Goal: Task Accomplishment & Management: Use online tool/utility

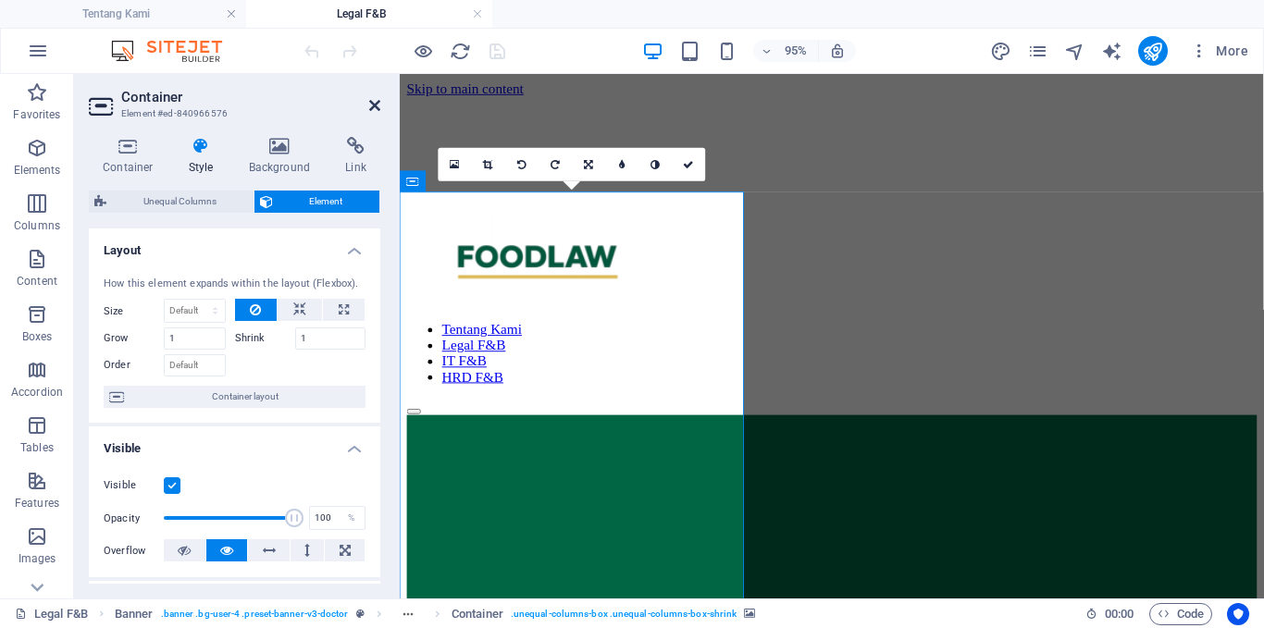
click at [369, 101] on icon at bounding box center [374, 105] width 11 height 15
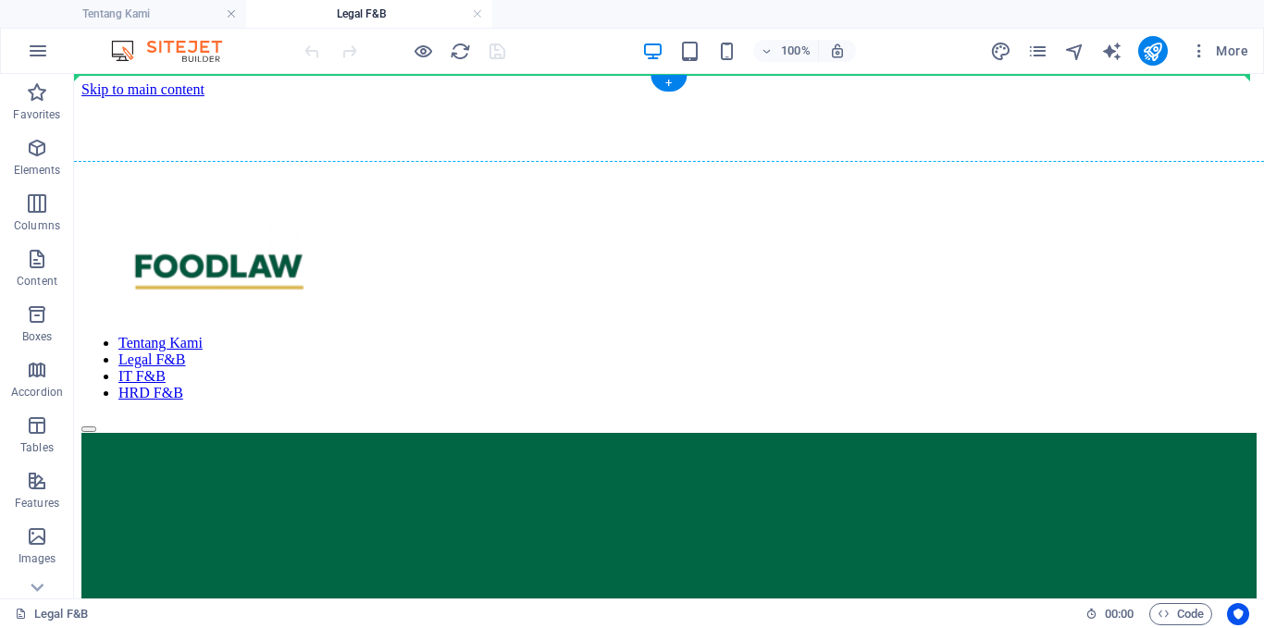
drag, startPoint x: 923, startPoint y: 500, endPoint x: 709, endPoint y: 333, distance: 271.7
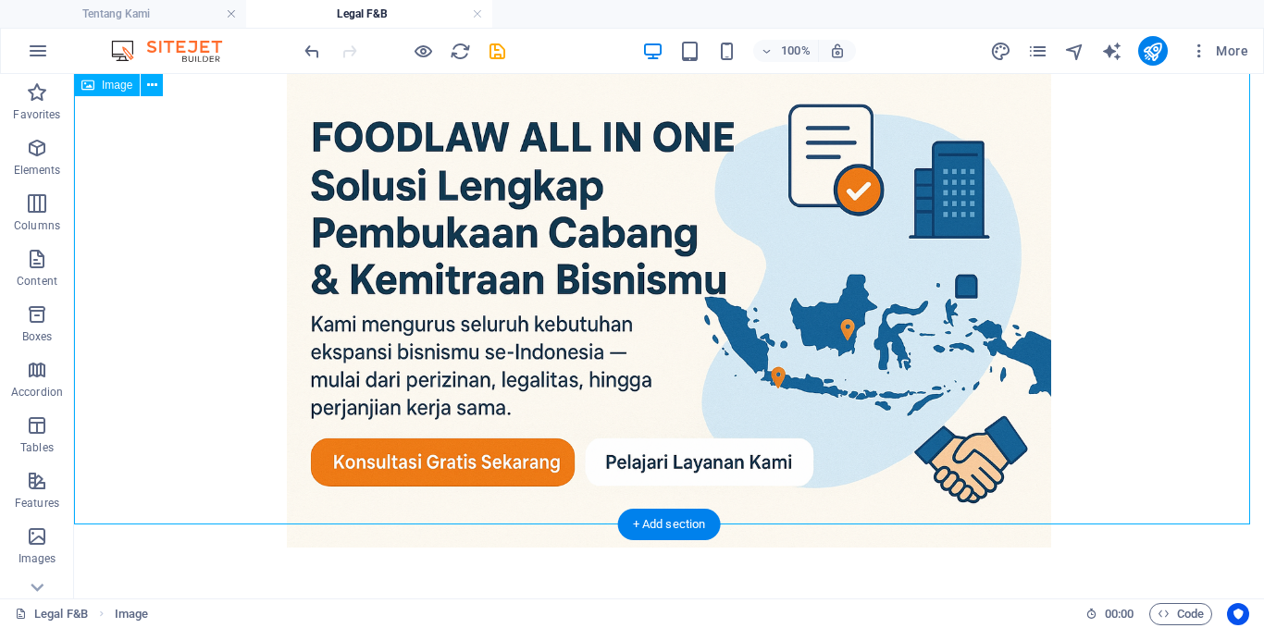
scroll to position [60, 0]
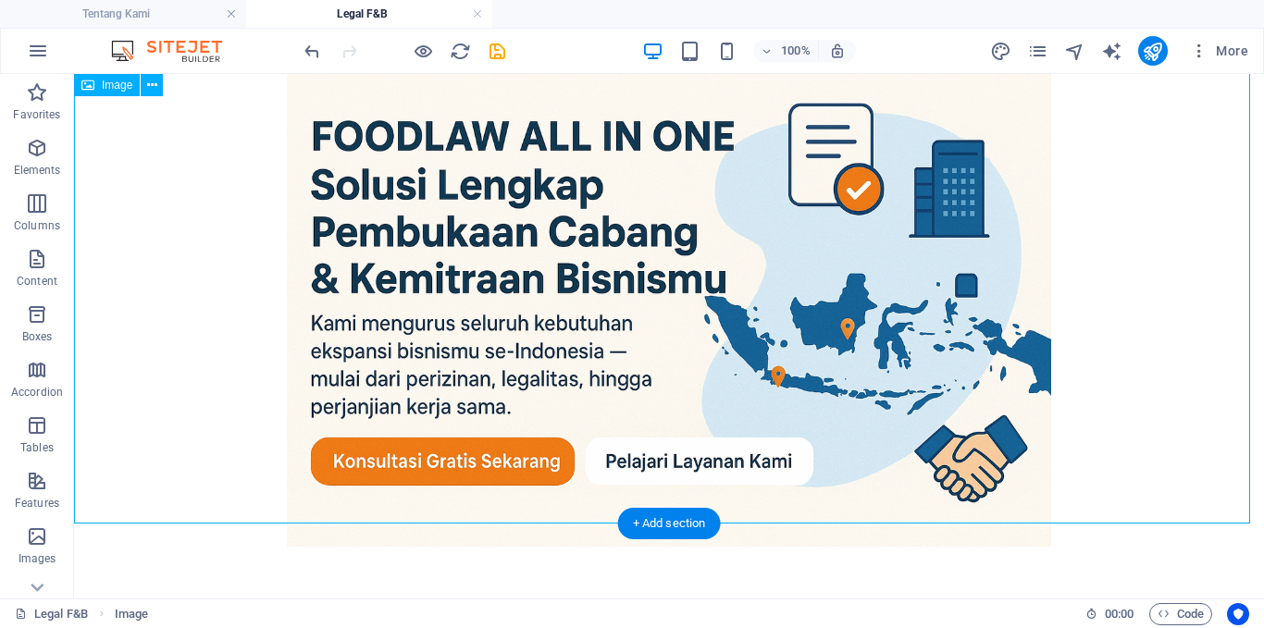
click at [700, 298] on figure at bounding box center [668, 294] width 1175 height 513
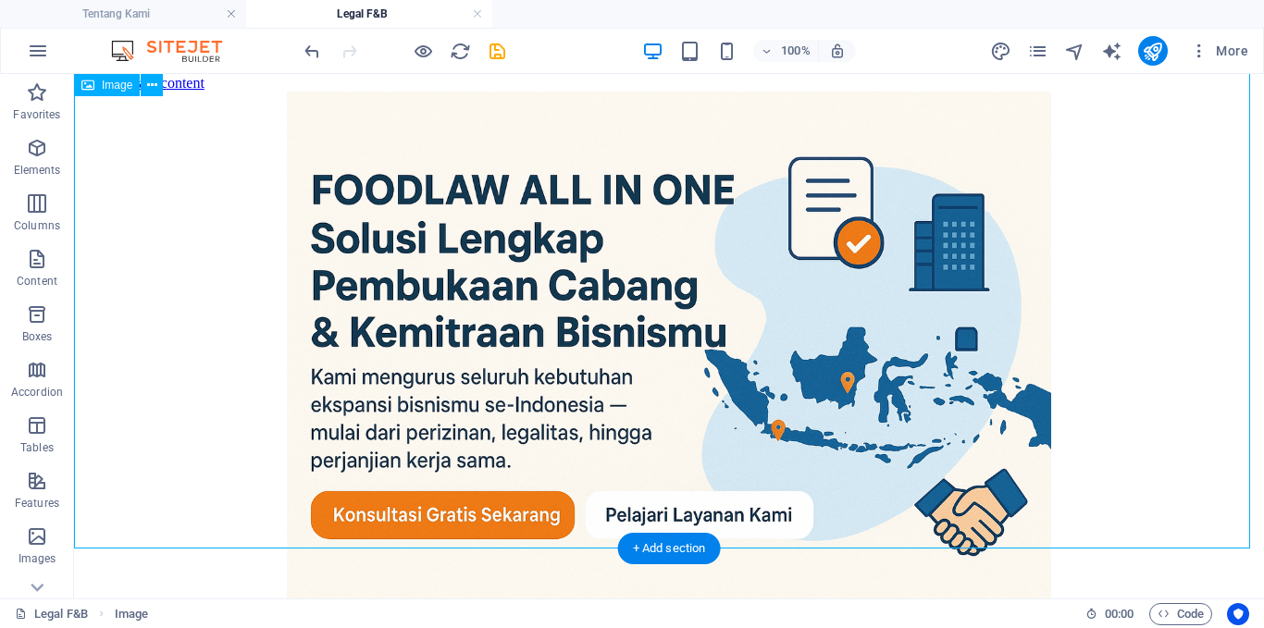
scroll to position [5, 0]
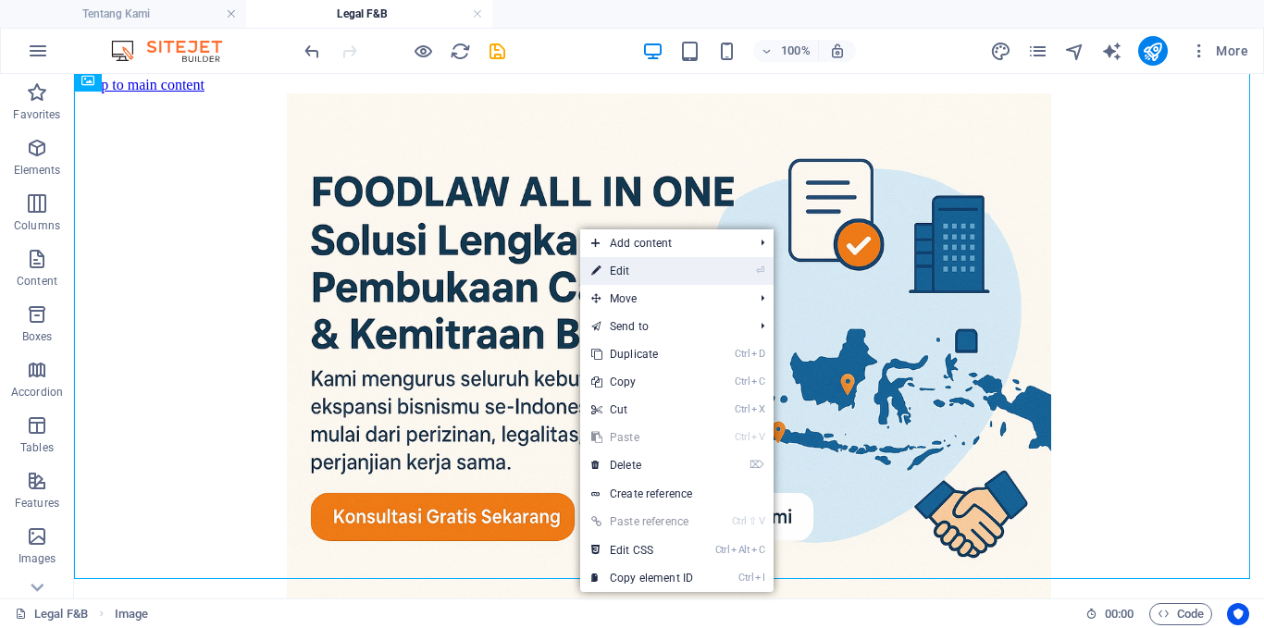
click at [616, 260] on link "⏎ Edit" at bounding box center [642, 271] width 124 height 28
select select "%"
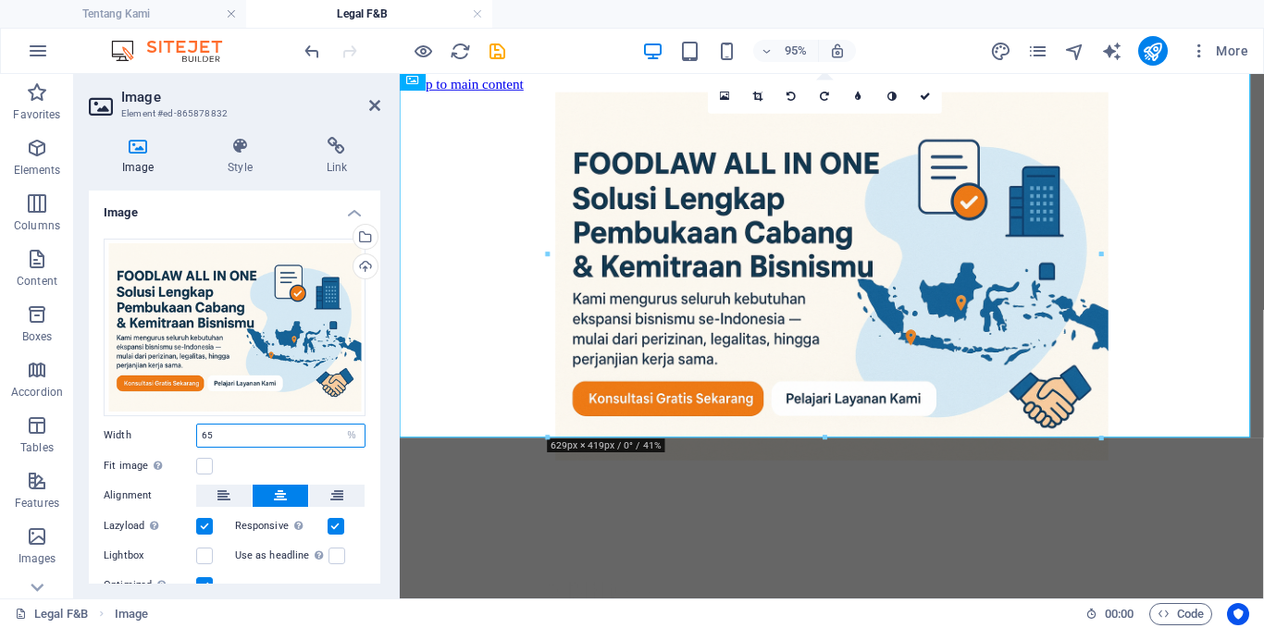
drag, startPoint x: 215, startPoint y: 430, endPoint x: 165, endPoint y: 443, distance: 51.6
click at [165, 443] on div "Width 65 Default auto px rem % em vh vw" at bounding box center [235, 436] width 262 height 24
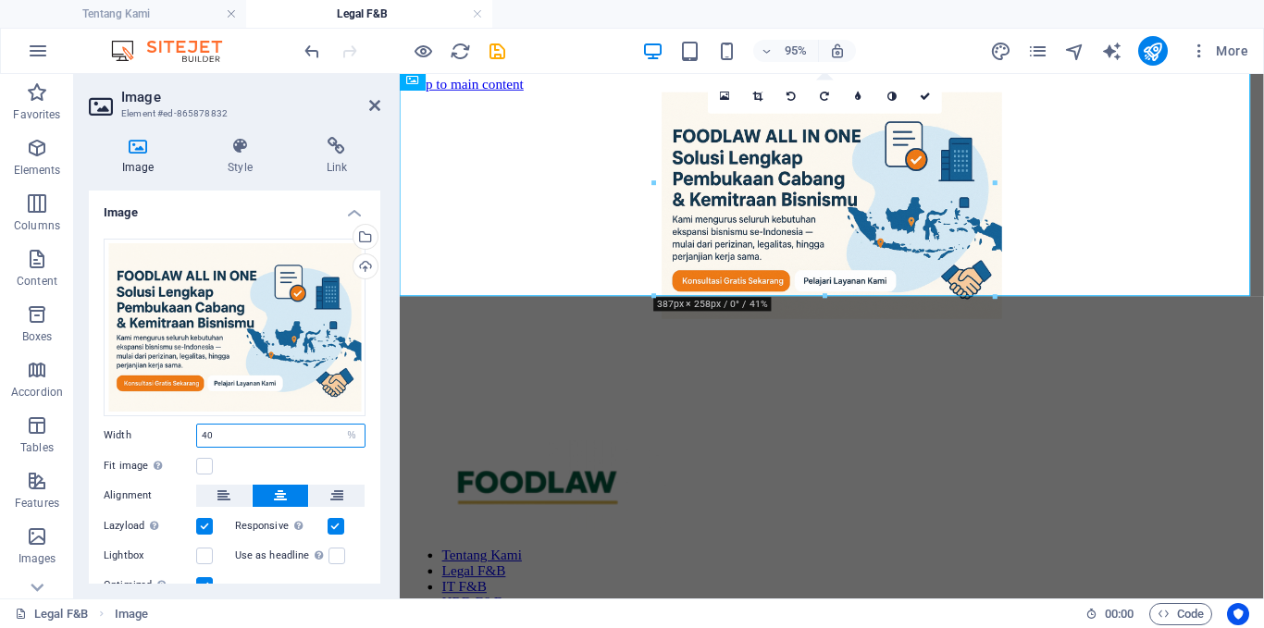
drag, startPoint x: 225, startPoint y: 433, endPoint x: 188, endPoint y: 434, distance: 37.0
click at [188, 434] on div "Width 40 Default auto px rem % em vh vw" at bounding box center [235, 436] width 262 height 24
type input "50"
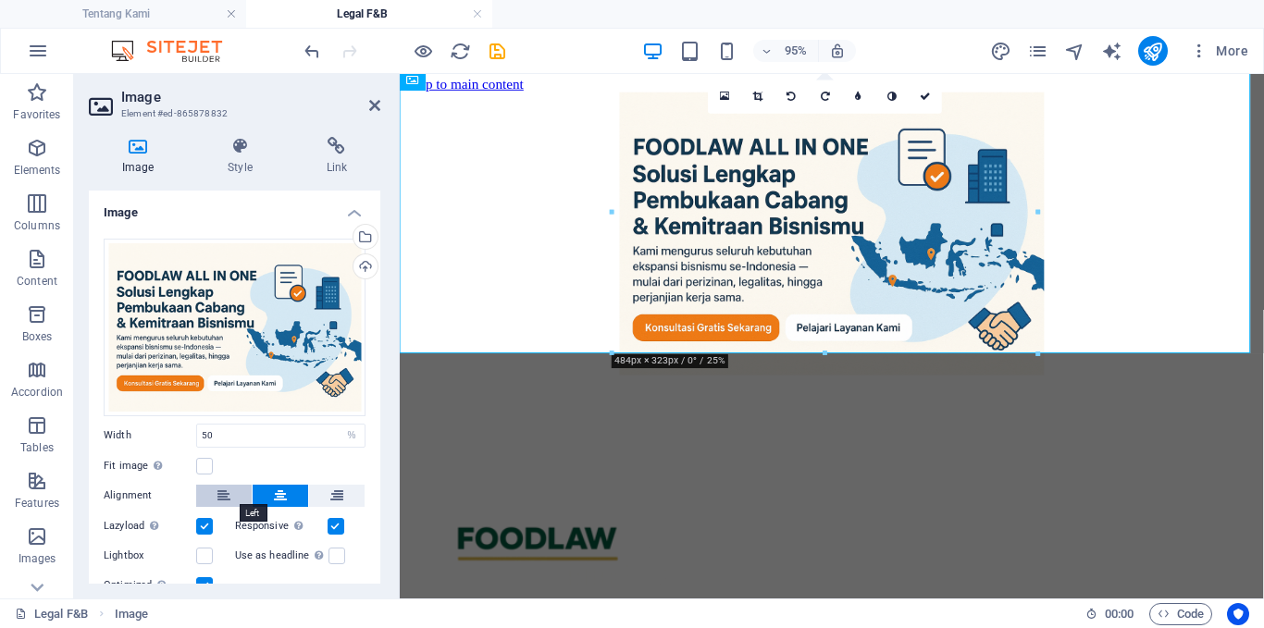
click at [220, 494] on icon at bounding box center [223, 496] width 13 height 22
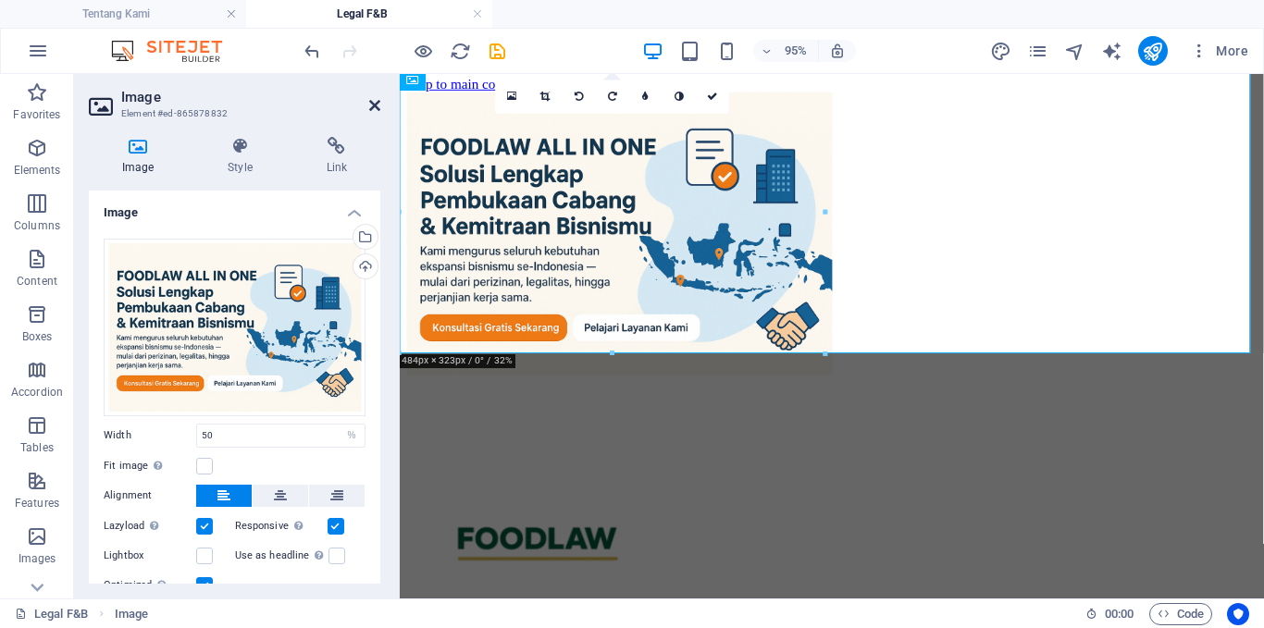
click at [373, 105] on icon at bounding box center [374, 105] width 11 height 15
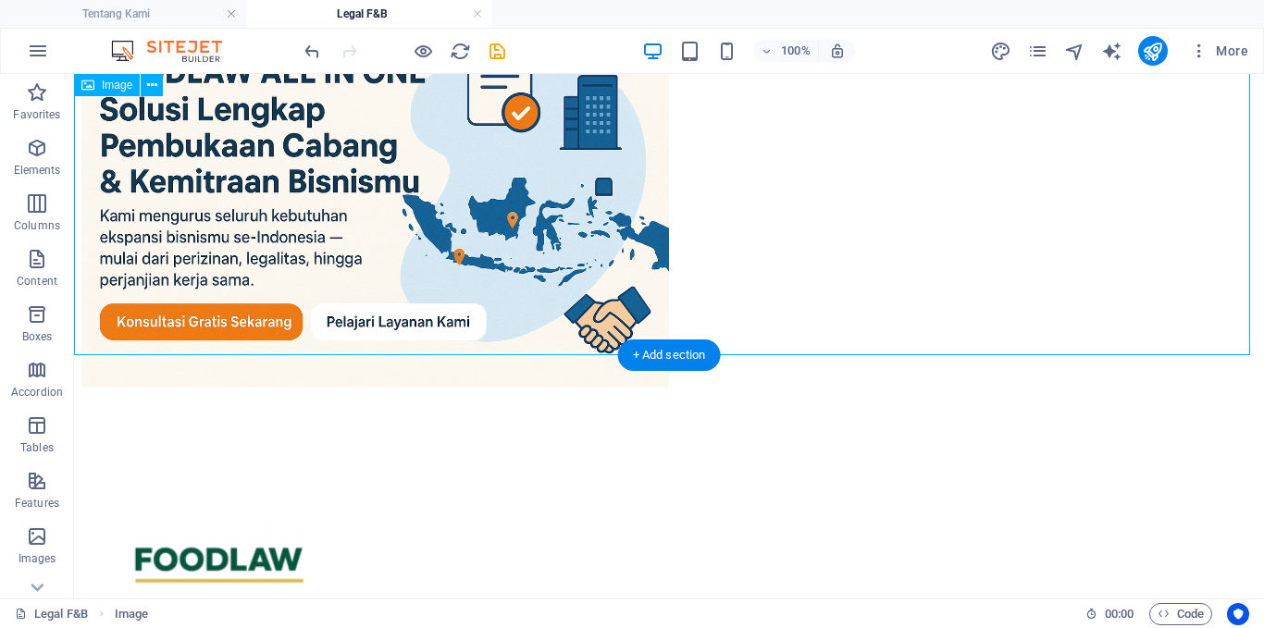
scroll to position [101, 0]
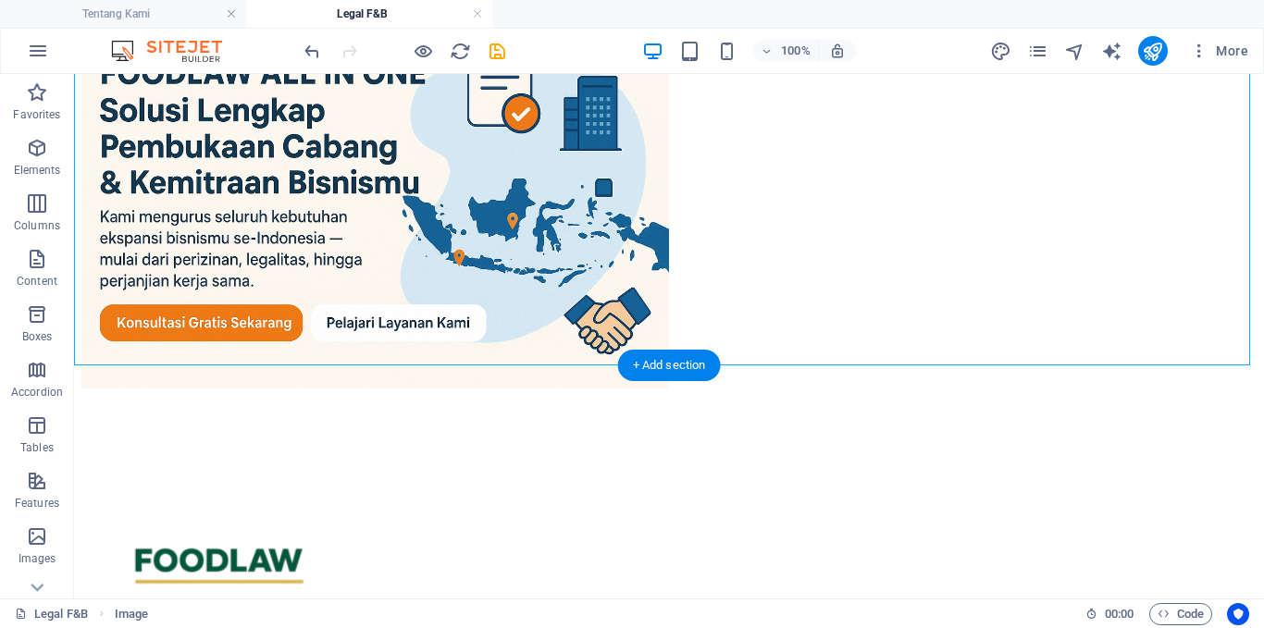
drag, startPoint x: 510, startPoint y: 155, endPoint x: 547, endPoint y: 499, distance: 345.2
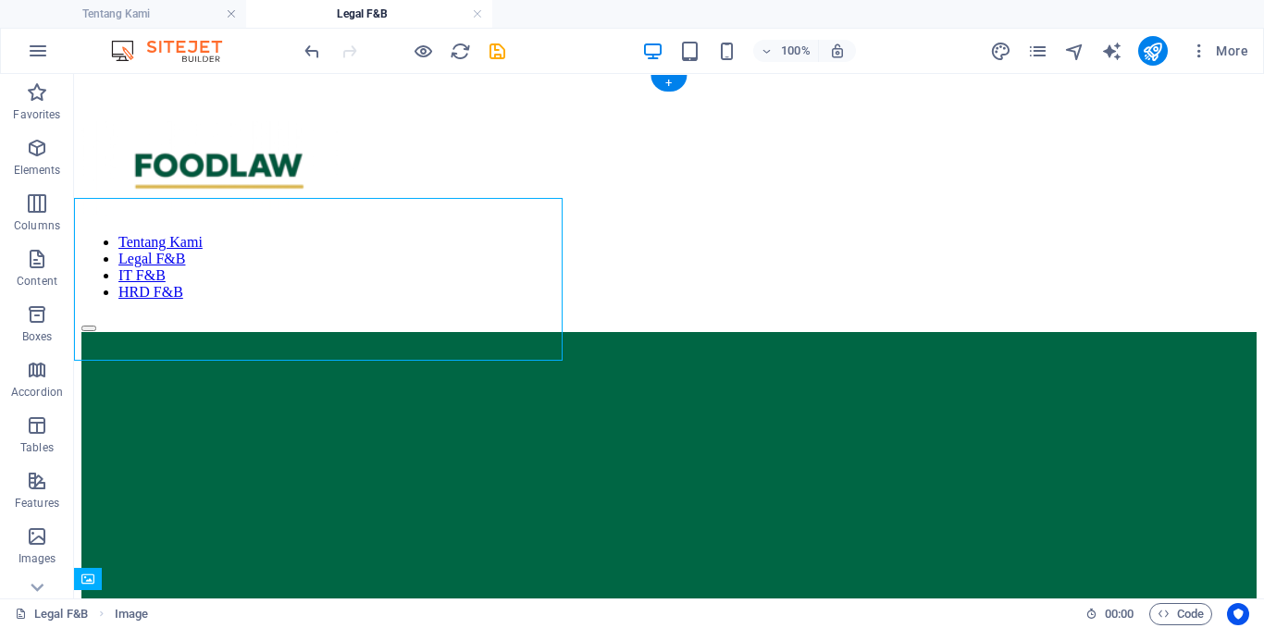
scroll to position [0, 0]
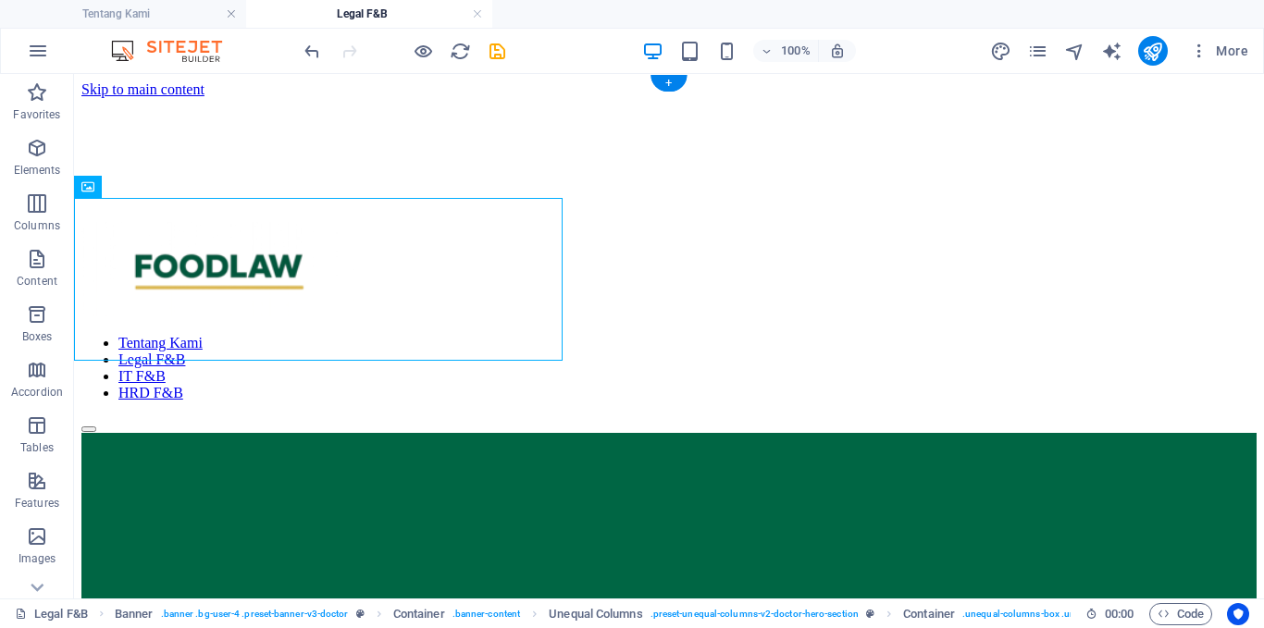
click at [468, 433] on figure at bounding box center [668, 433] width 1175 height 0
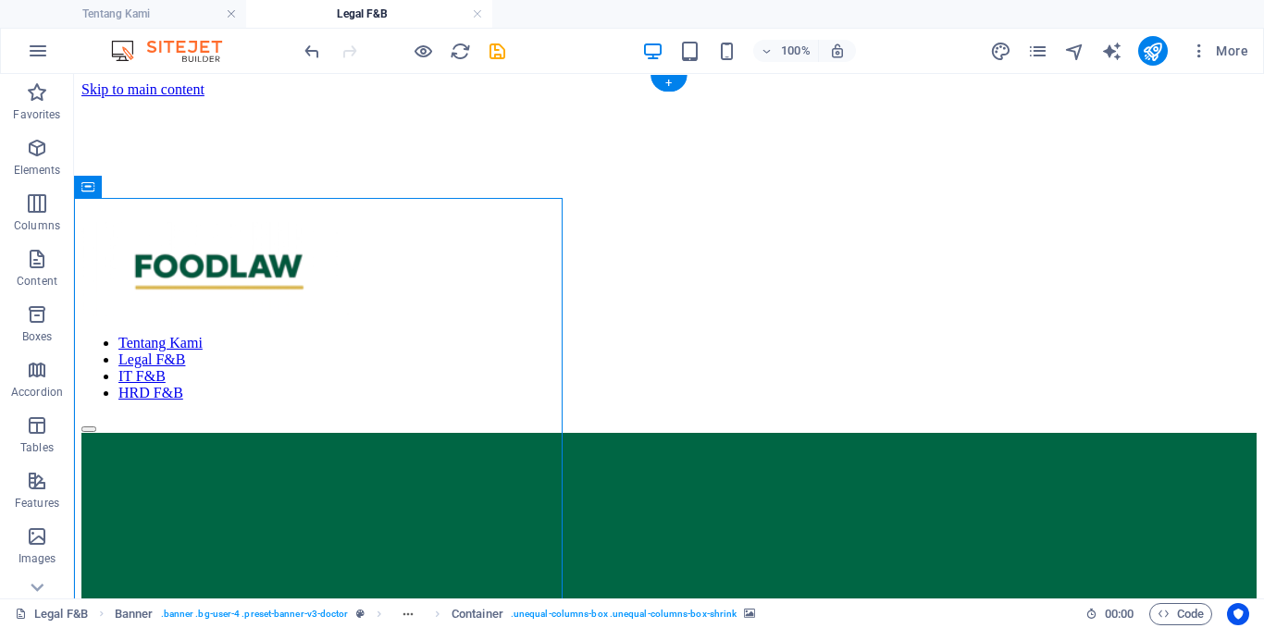
click at [468, 433] on figure at bounding box center [668, 433] width 1175 height 0
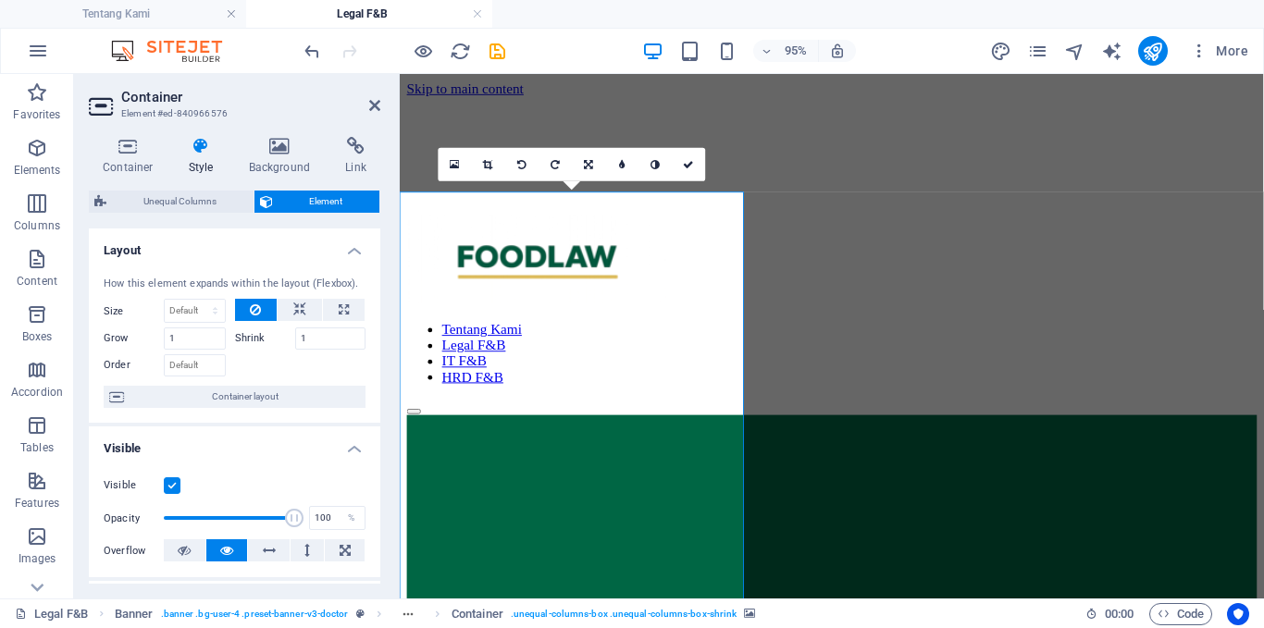
click at [638, 433] on figure at bounding box center [854, 433] width 895 height 0
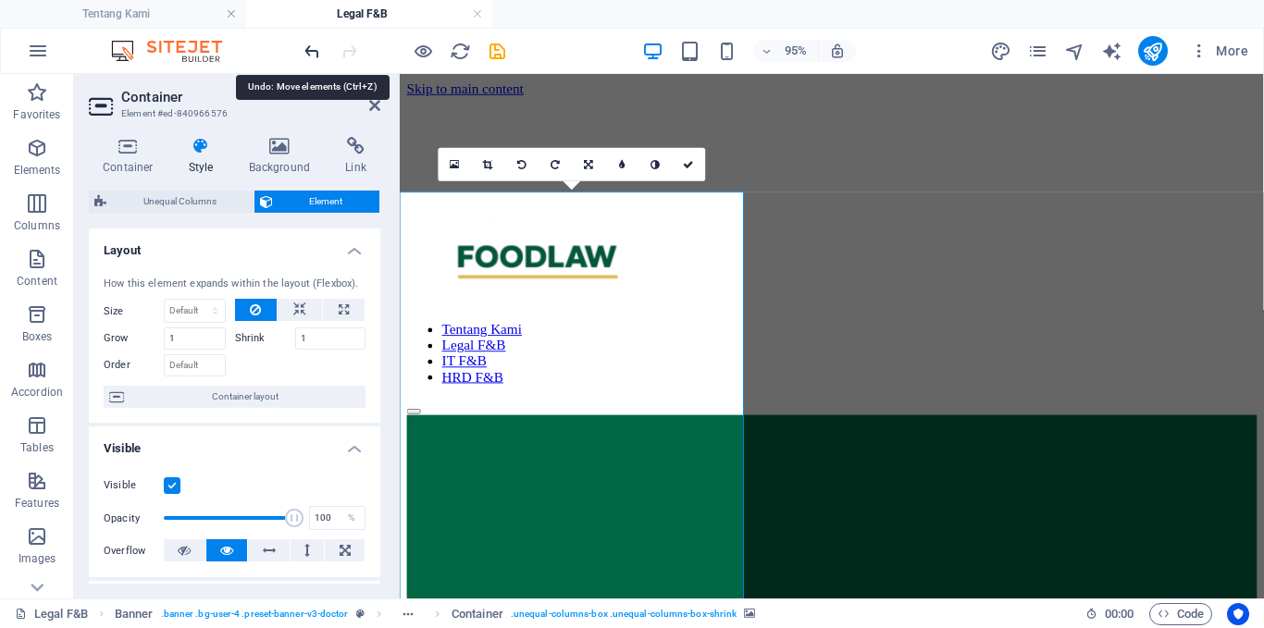
click at [319, 43] on icon "undo" at bounding box center [312, 51] width 21 height 21
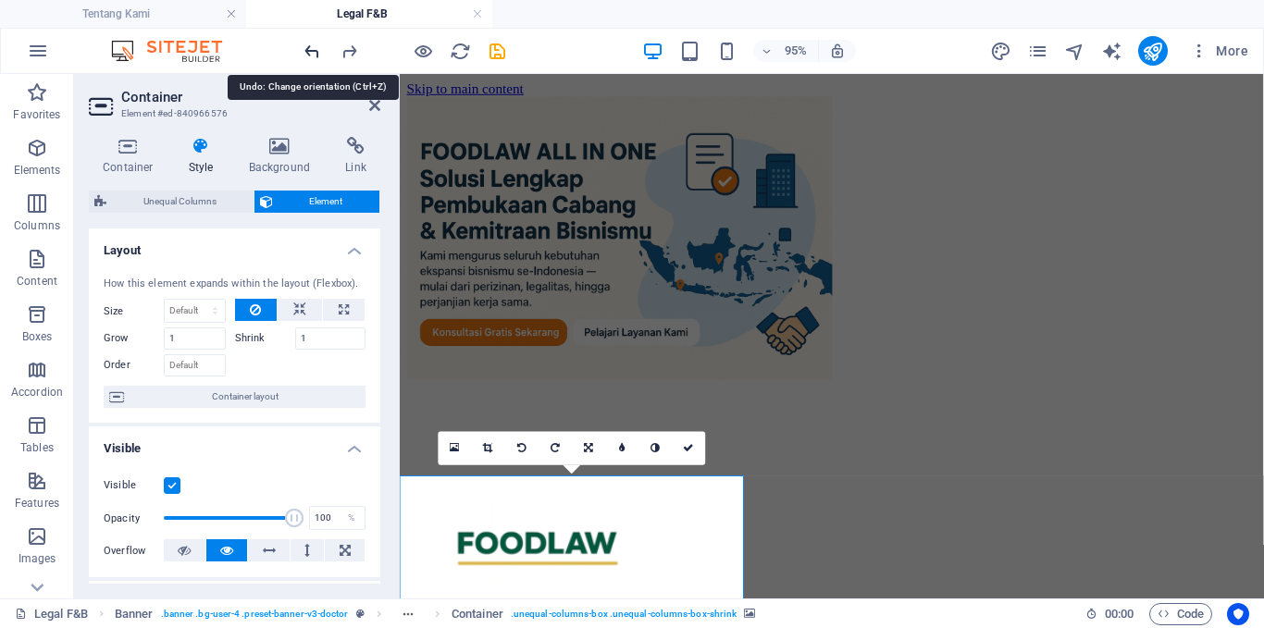
click at [319, 43] on icon "undo" at bounding box center [312, 51] width 21 height 21
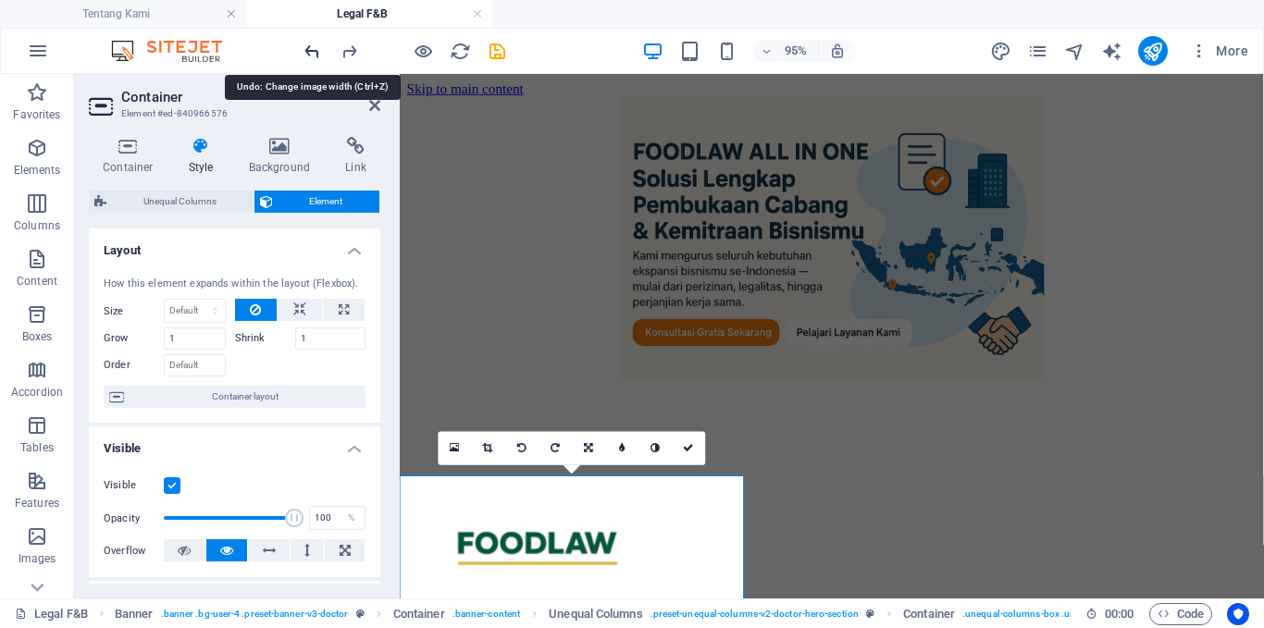
click at [319, 43] on icon "undo" at bounding box center [312, 51] width 21 height 21
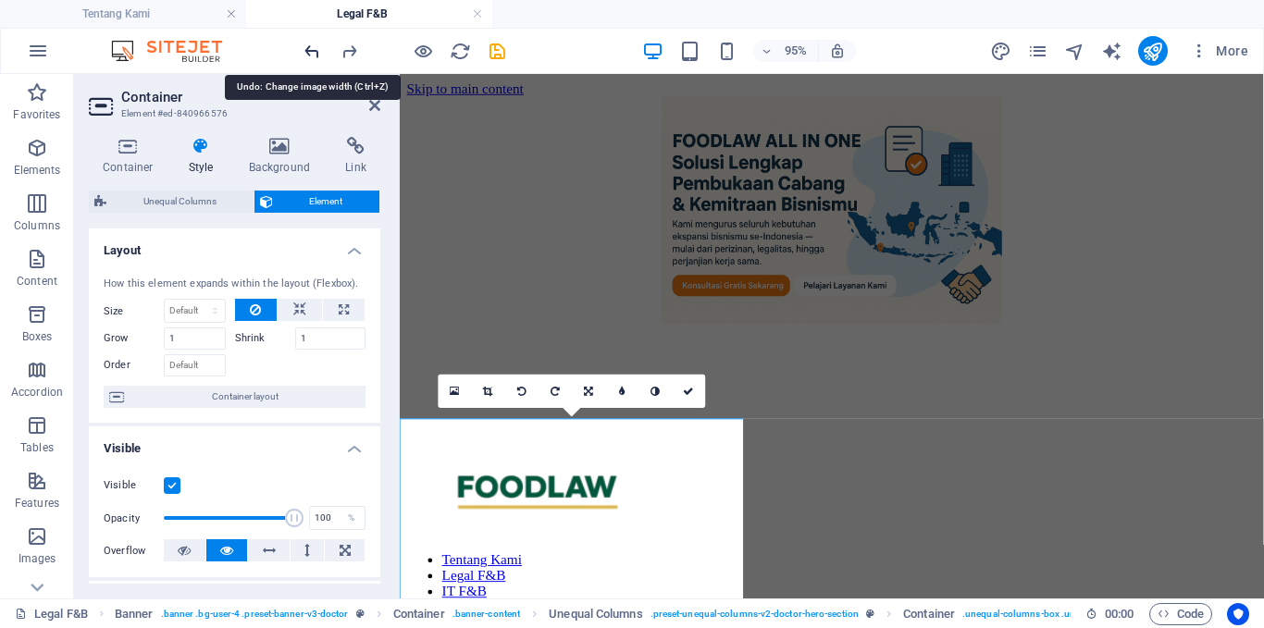
click at [319, 43] on icon "undo" at bounding box center [312, 51] width 21 height 21
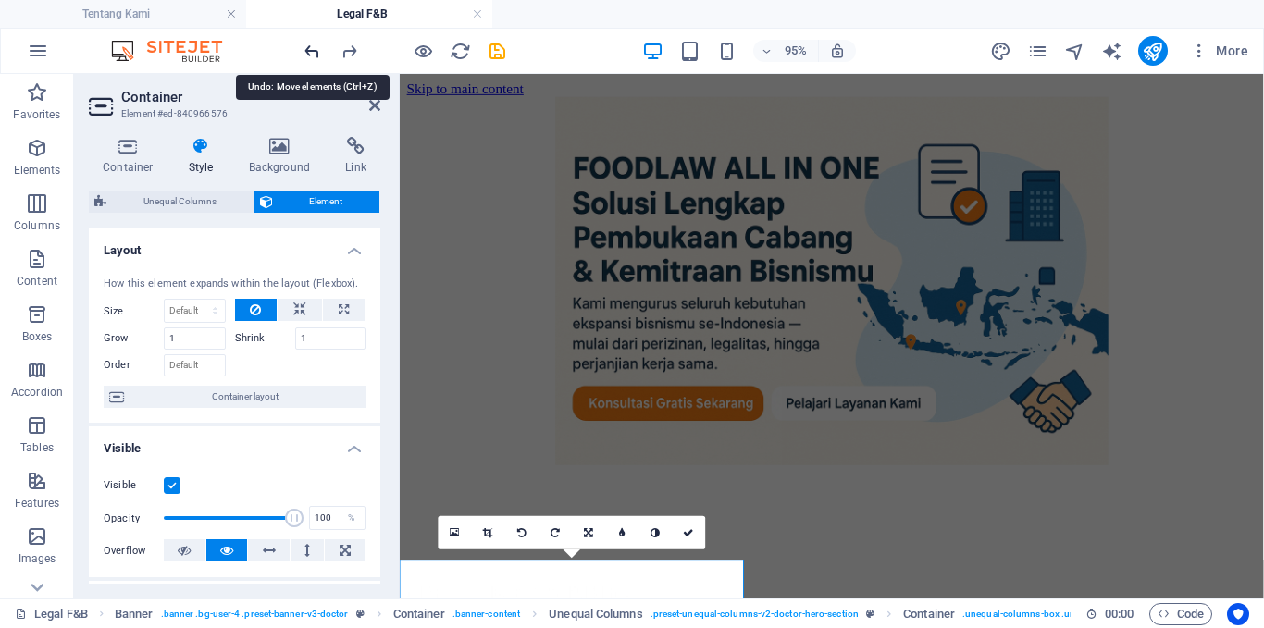
click at [319, 43] on icon "undo" at bounding box center [312, 51] width 21 height 21
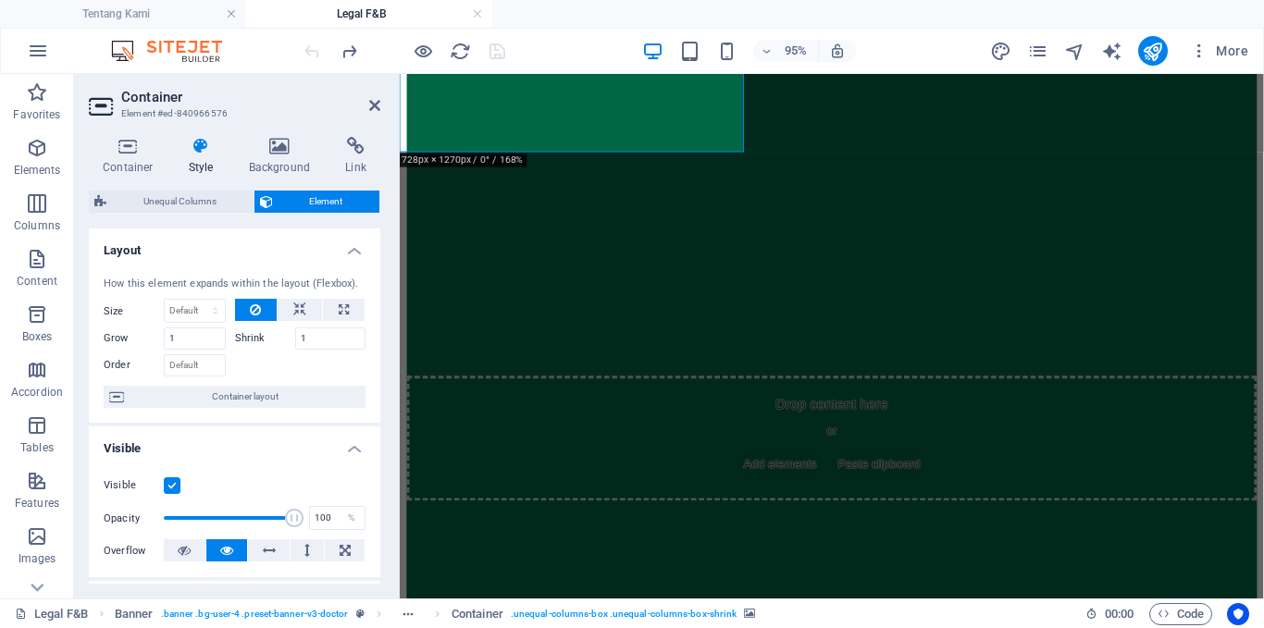
scroll to position [675, 0]
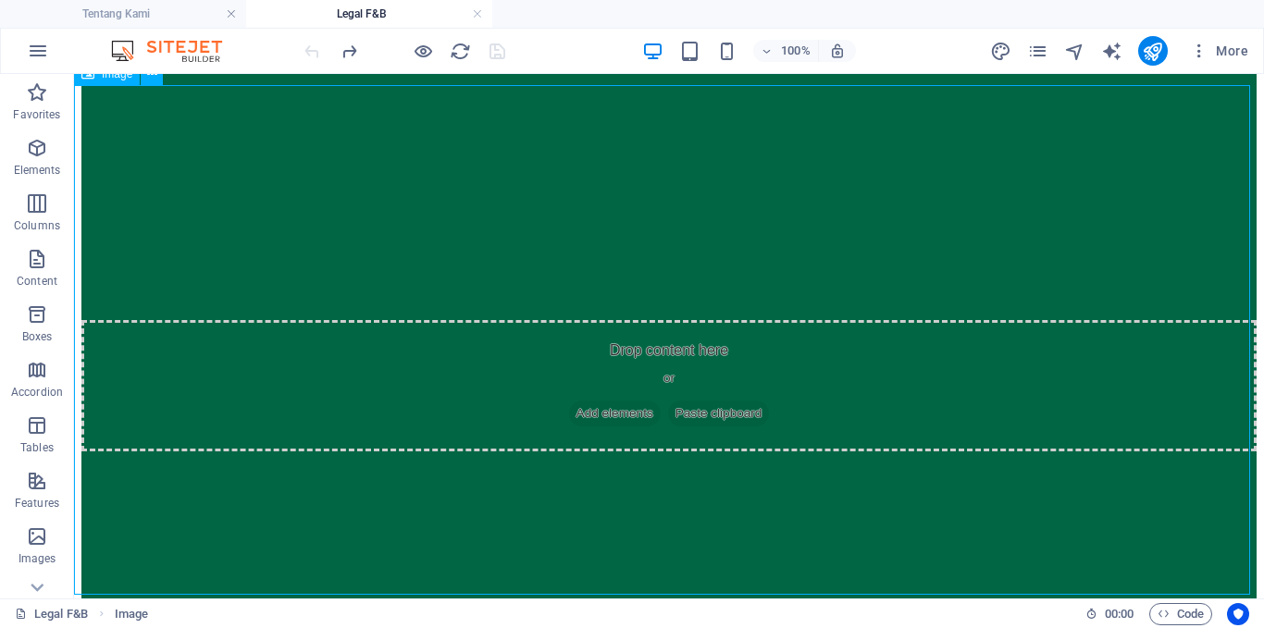
select select "%"
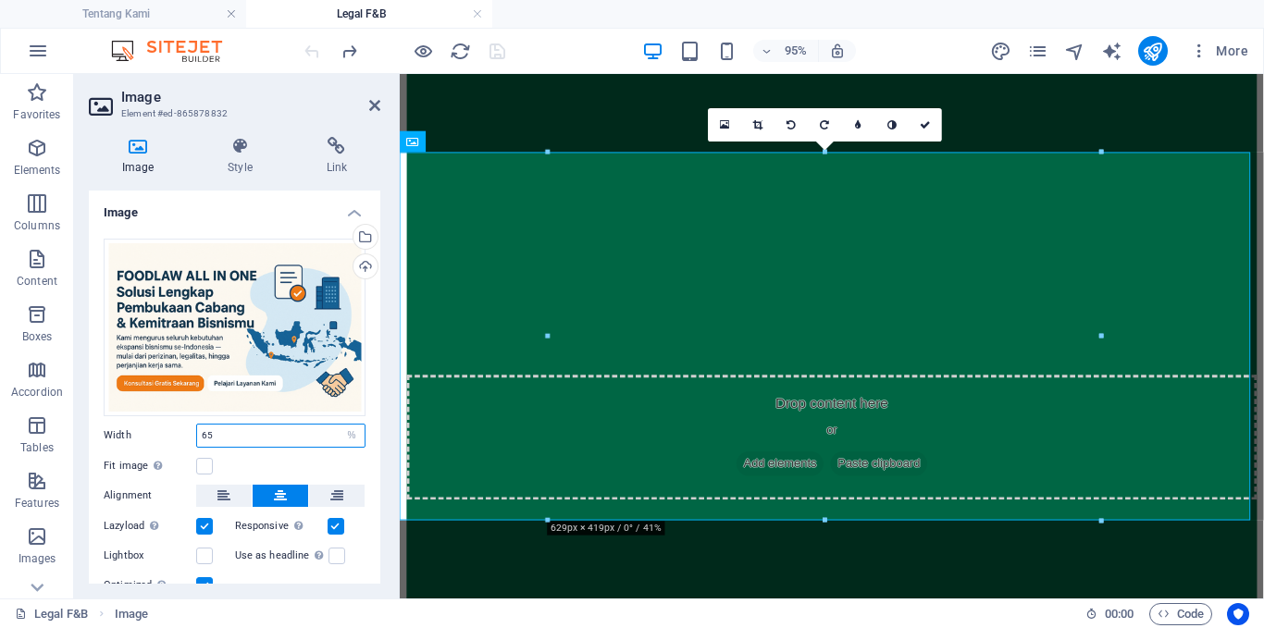
drag, startPoint x: 213, startPoint y: 437, endPoint x: 182, endPoint y: 436, distance: 30.5
click at [182, 436] on div "Width 65 Default auto px rem % em vh vw" at bounding box center [235, 436] width 262 height 24
type input "50"
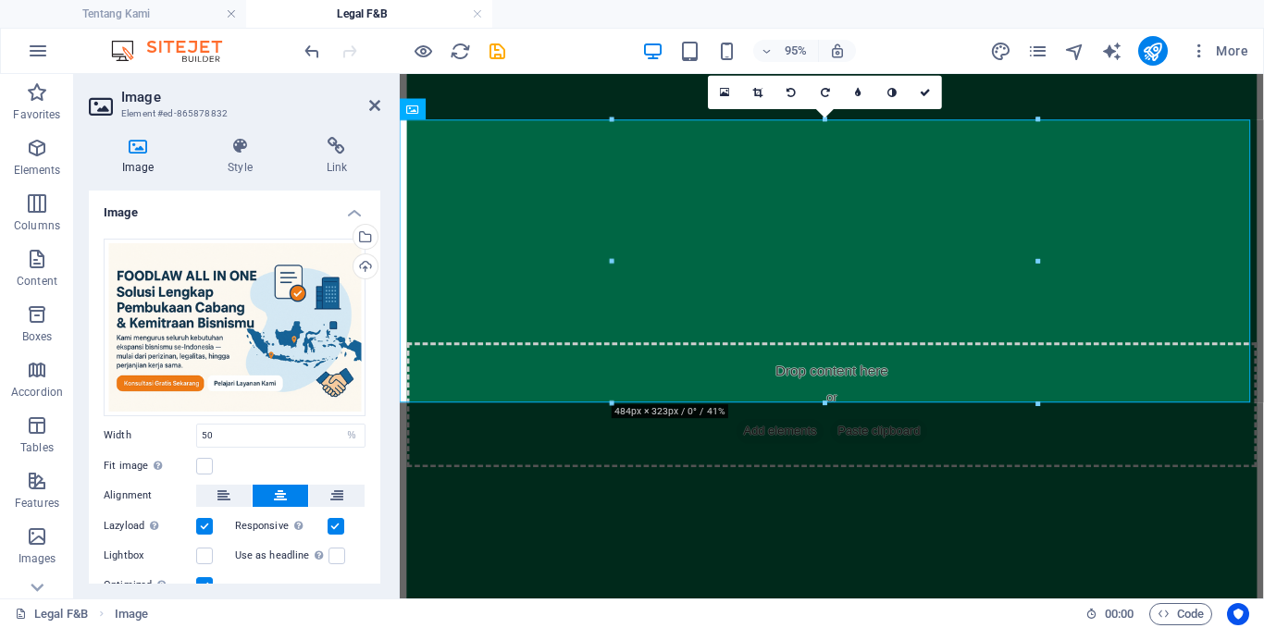
scroll to position [121, 0]
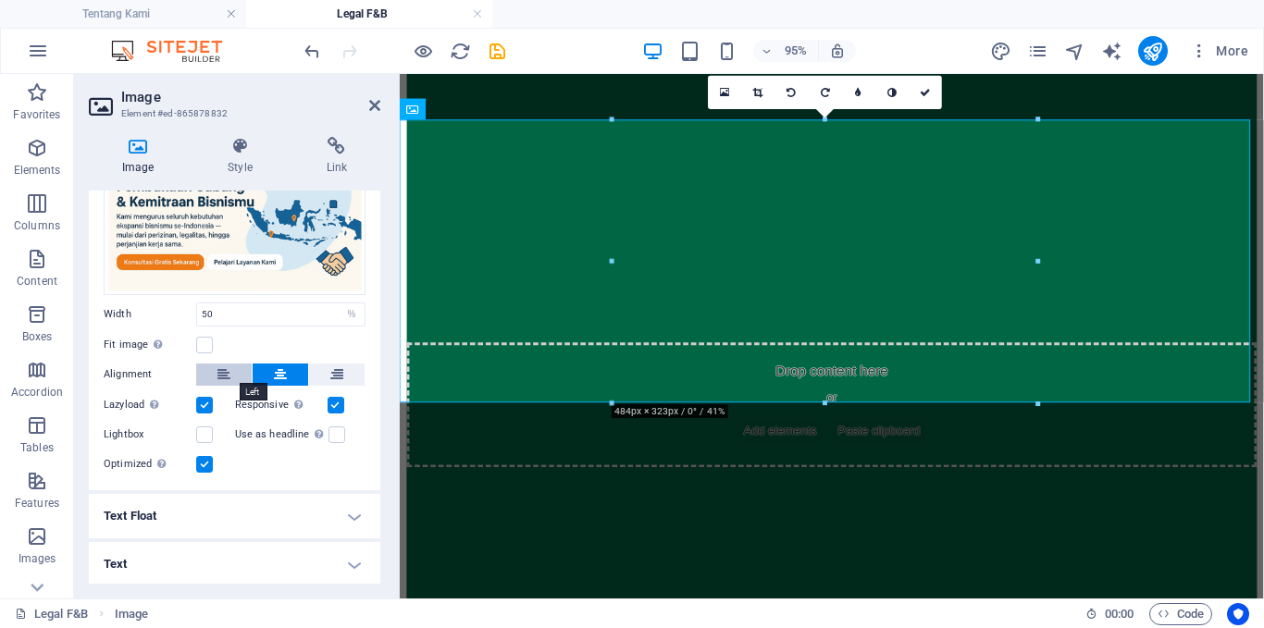
click at [227, 377] on icon at bounding box center [223, 375] width 13 height 22
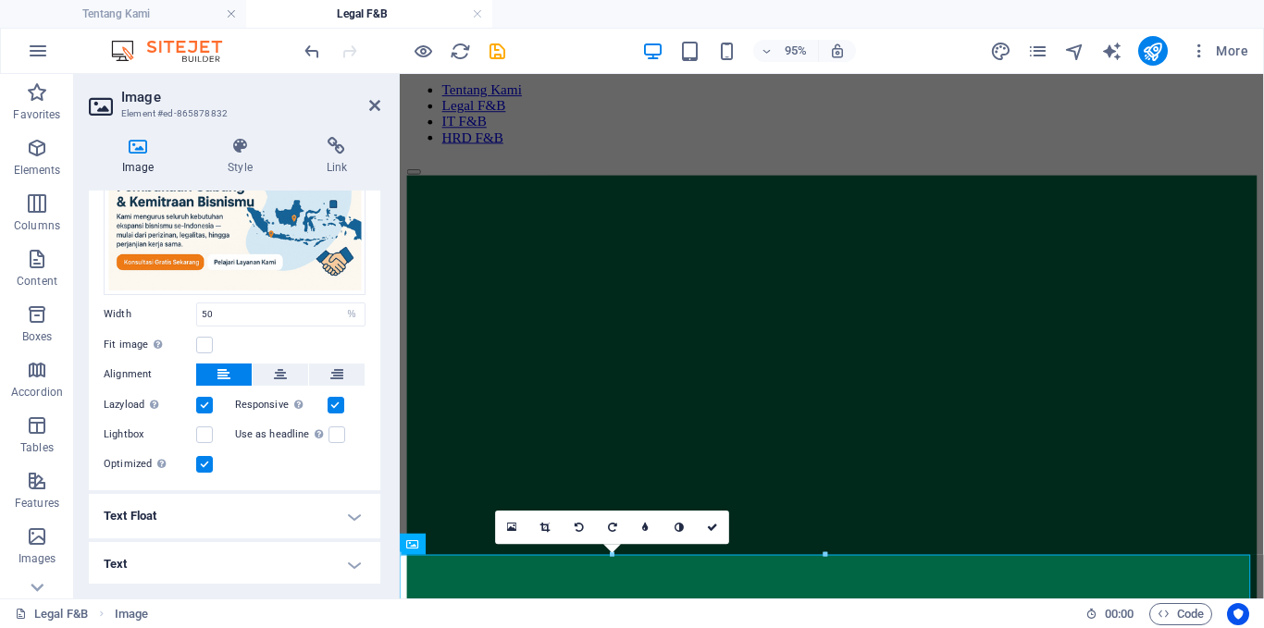
scroll to position [252, 0]
